Goal: Task Accomplishment & Management: Complete application form

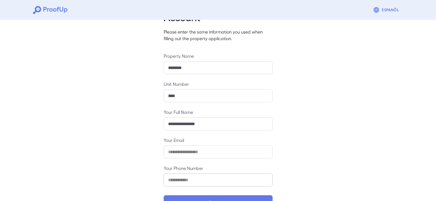
scroll to position [48, 0]
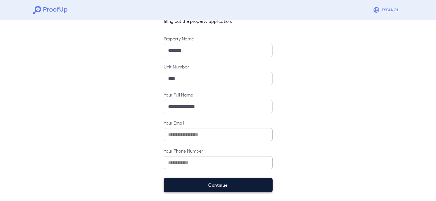
click at [213, 184] on button "Continue" at bounding box center [218, 185] width 109 height 14
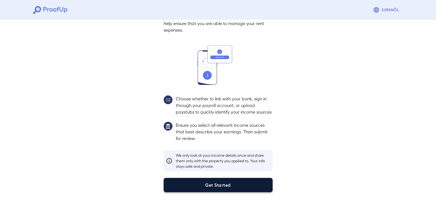
click at [217, 182] on button "Get Started" at bounding box center [218, 185] width 109 height 14
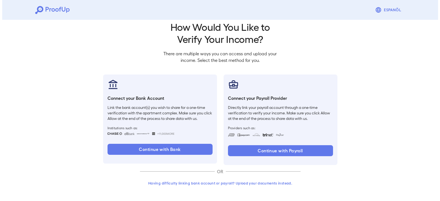
scroll to position [9, 0]
click at [224, 186] on button "Having difficulty linking bank account or payroll? Upload your documents instea…" at bounding box center [218, 183] width 161 height 10
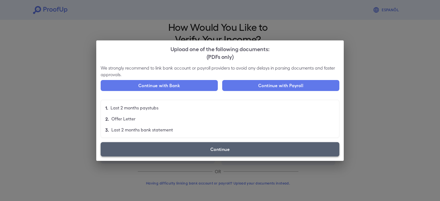
click at [224, 153] on label "Continue" at bounding box center [220, 149] width 239 height 14
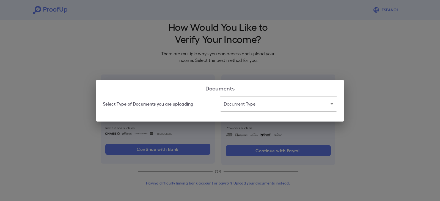
click at [252, 105] on body "Espanõl Go back How Would You Like to Verify Your Income? There are multiple wa…" at bounding box center [220, 96] width 440 height 210
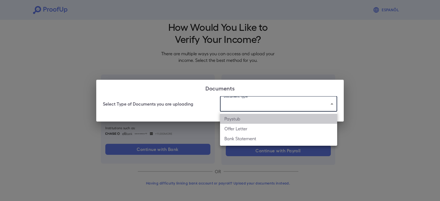
click at [250, 114] on li "Paystub" at bounding box center [278, 119] width 117 height 10
type input "*******"
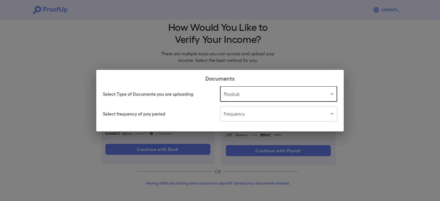
click at [252, 115] on body "Espanõl Go back How Would You Like to Verify Your Income? There are multiple wa…" at bounding box center [220, 96] width 440 height 210
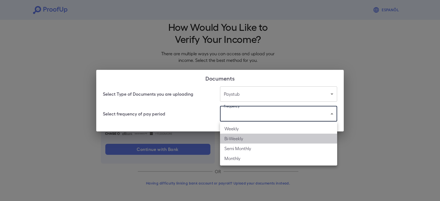
click at [249, 139] on li "Bi-Weekly" at bounding box center [278, 139] width 117 height 10
type input "*********"
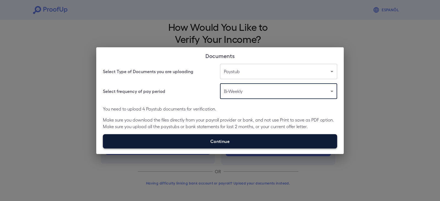
click at [232, 143] on label "Continue" at bounding box center [220, 141] width 235 height 14
click at [103, 148] on input "Continue" at bounding box center [103, 148] width 0 height 0
type input "**********"
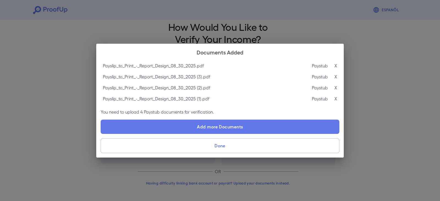
click at [223, 147] on button "Done" at bounding box center [220, 145] width 239 height 15
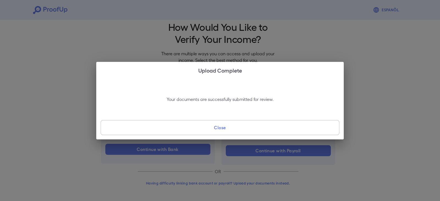
click at [231, 127] on button "Close" at bounding box center [220, 127] width 239 height 15
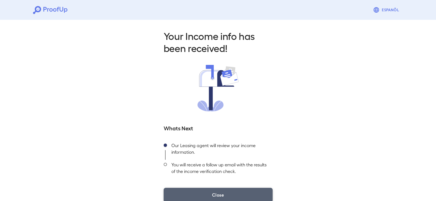
click at [217, 199] on button "Close" at bounding box center [218, 195] width 109 height 14
